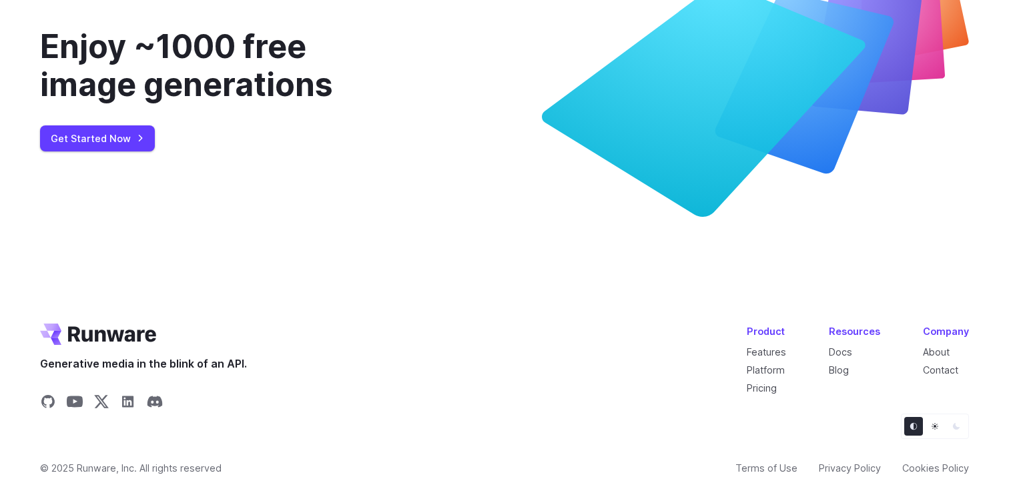
scroll to position [5021, 0]
click at [936, 350] on link "About" at bounding box center [936, 351] width 27 height 11
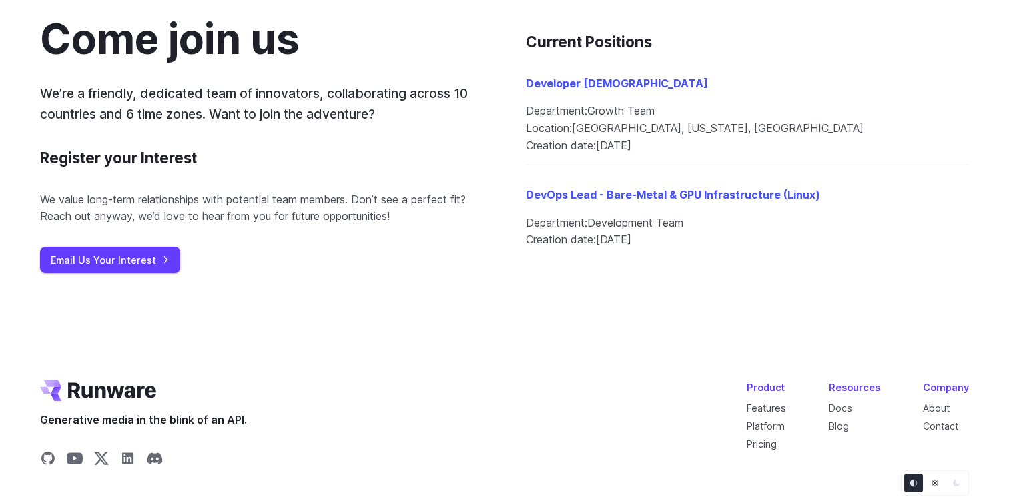
scroll to position [1541, 0]
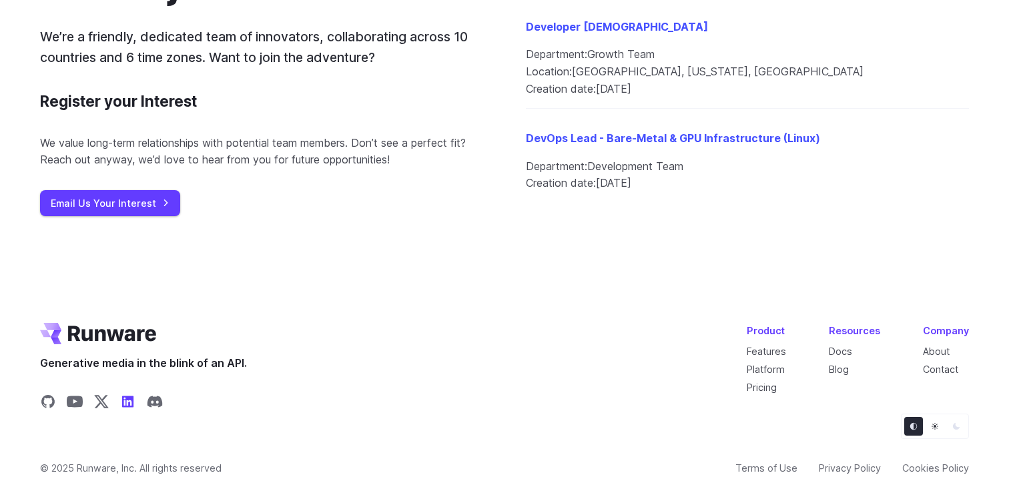
click at [133, 400] on icon "Share on LinkedIn" at bounding box center [127, 401] width 11 height 11
